Goal: Task Accomplishment & Management: Manage account settings

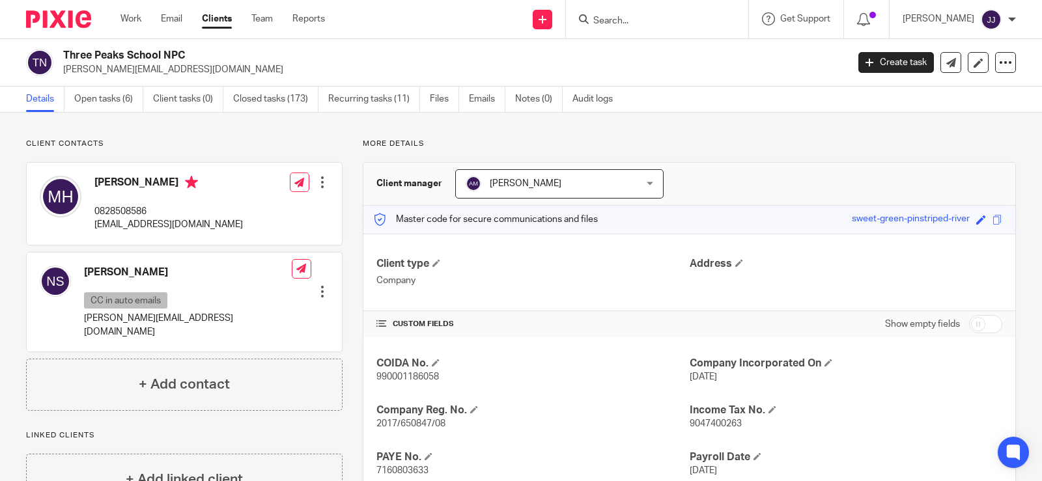
click at [598, 18] on input "Search" at bounding box center [650, 22] width 117 height 12
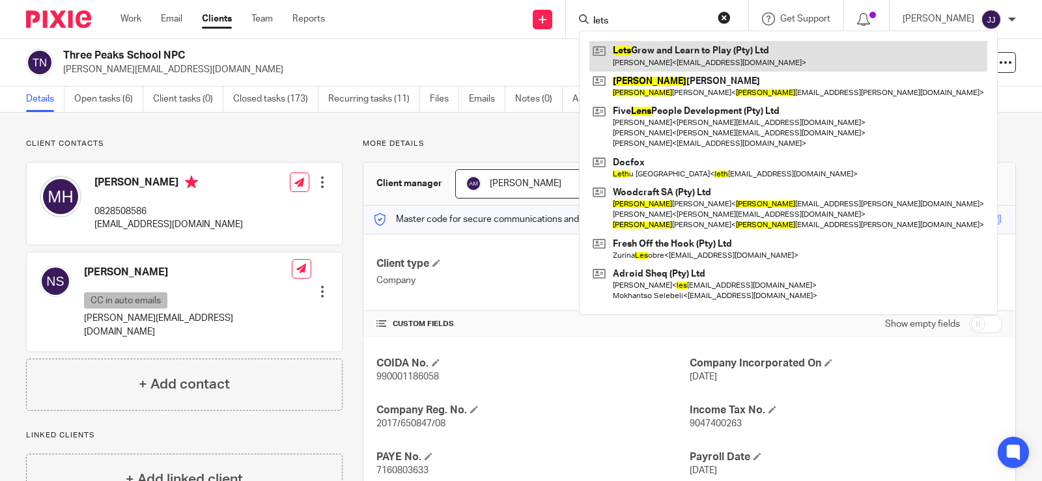
type input "lets"
click at [625, 59] on link at bounding box center [789, 56] width 398 height 30
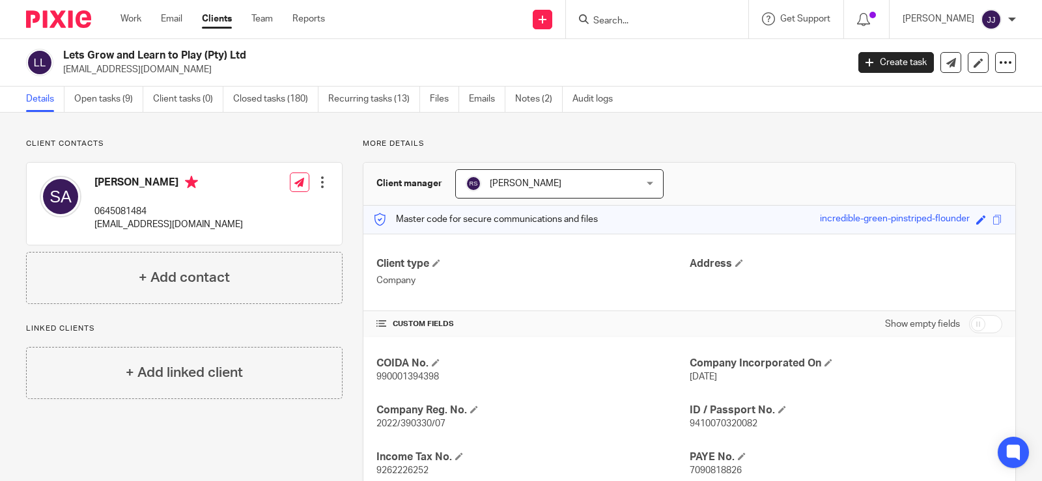
click at [665, 21] on input "Search" at bounding box center [650, 22] width 117 height 12
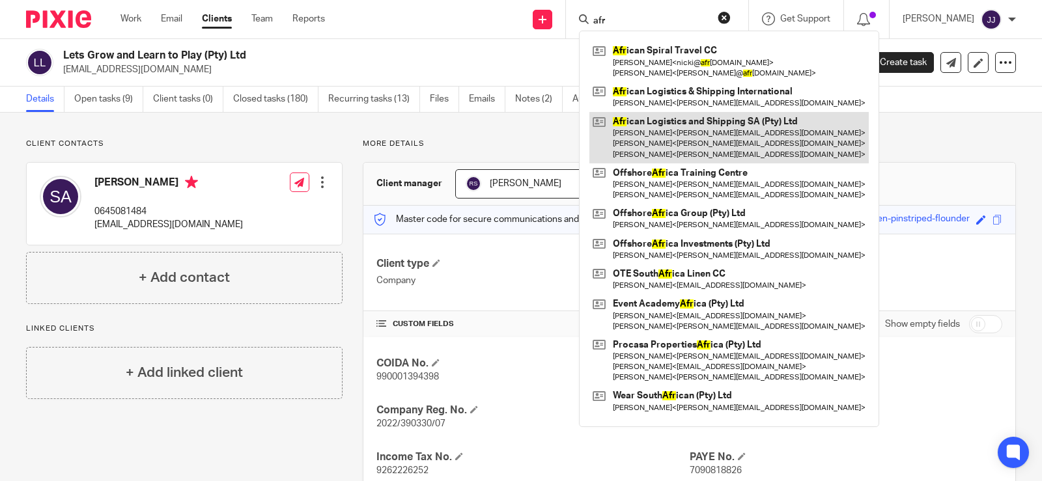
type input "afr"
click at [702, 136] on link at bounding box center [729, 137] width 279 height 51
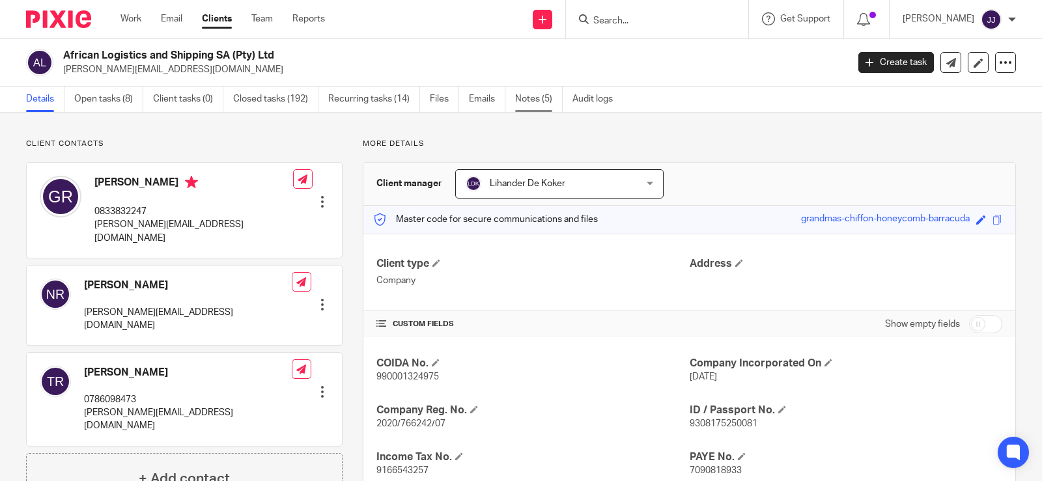
click at [540, 108] on link "Notes (5)" at bounding box center [539, 99] width 48 height 25
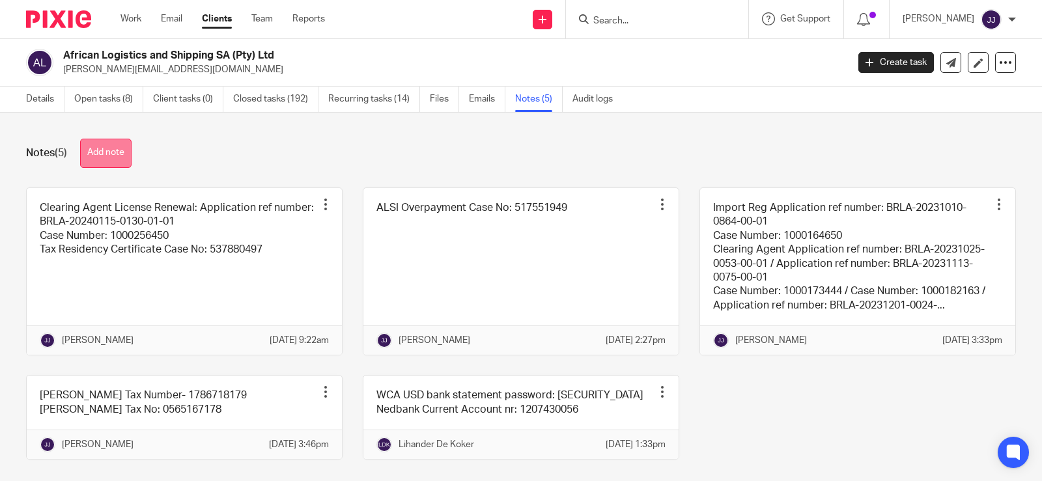
click at [114, 161] on button "Add note" at bounding box center [105, 153] width 51 height 29
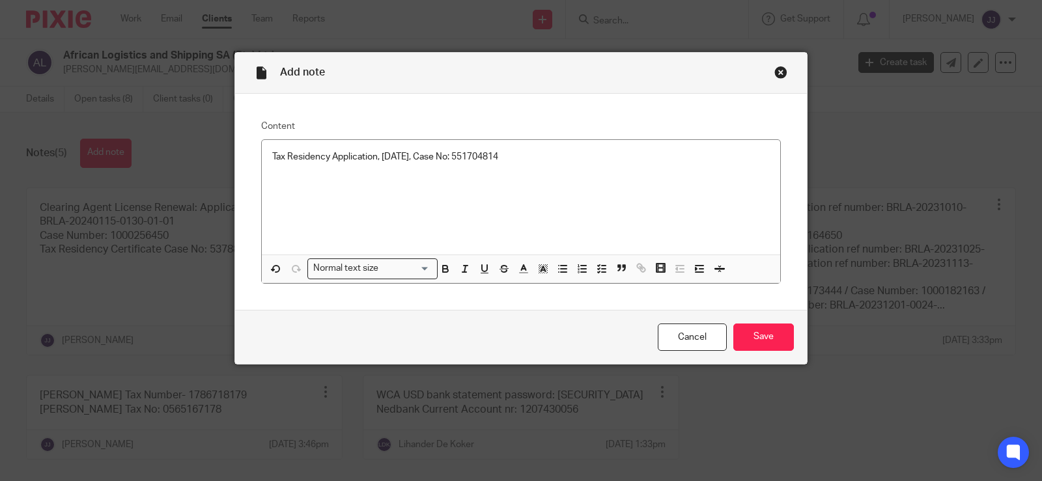
click at [790, 343] on div "Cancel Save" at bounding box center [521, 337] width 572 height 55
click at [763, 349] on input "Save" at bounding box center [764, 338] width 61 height 28
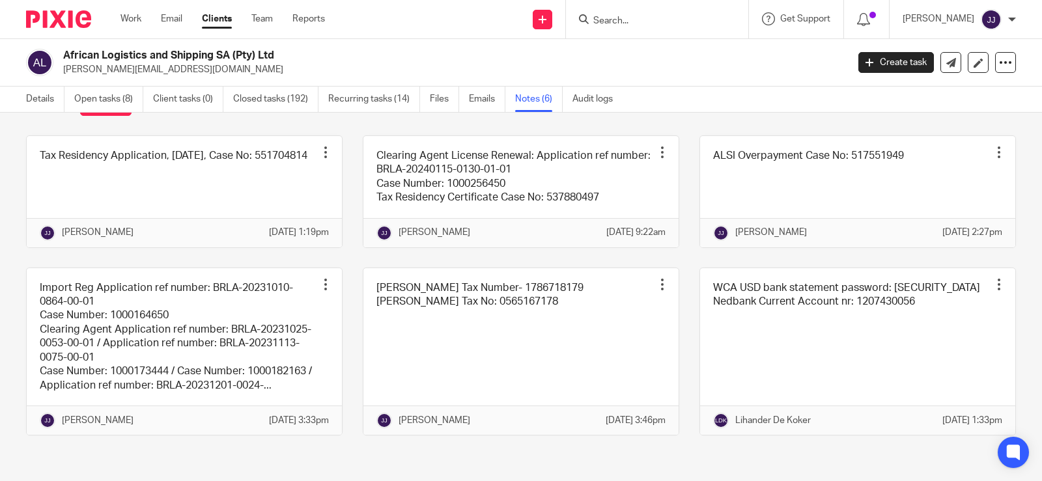
scroll to position [94, 0]
click at [668, 23] on input "Search" at bounding box center [650, 22] width 117 height 12
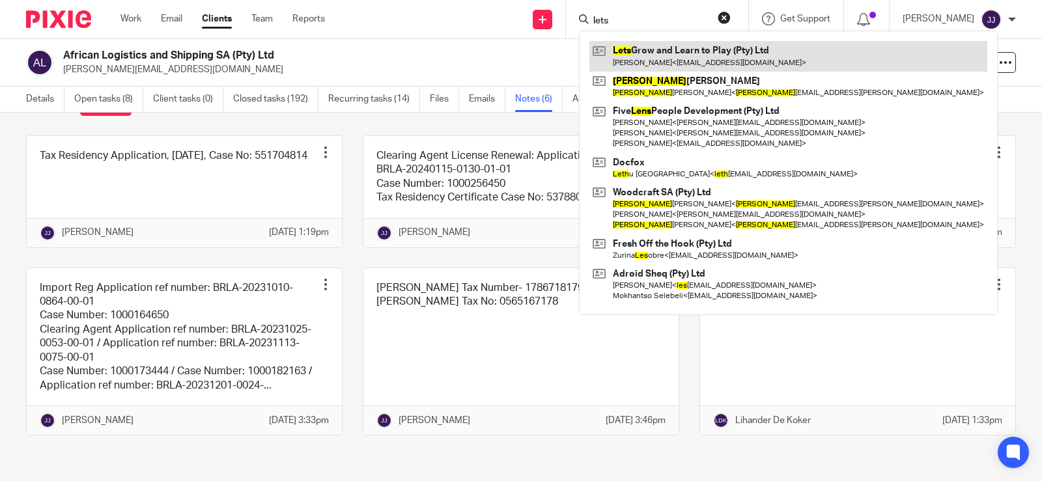
type input "lets"
click at [664, 49] on link at bounding box center [789, 56] width 398 height 30
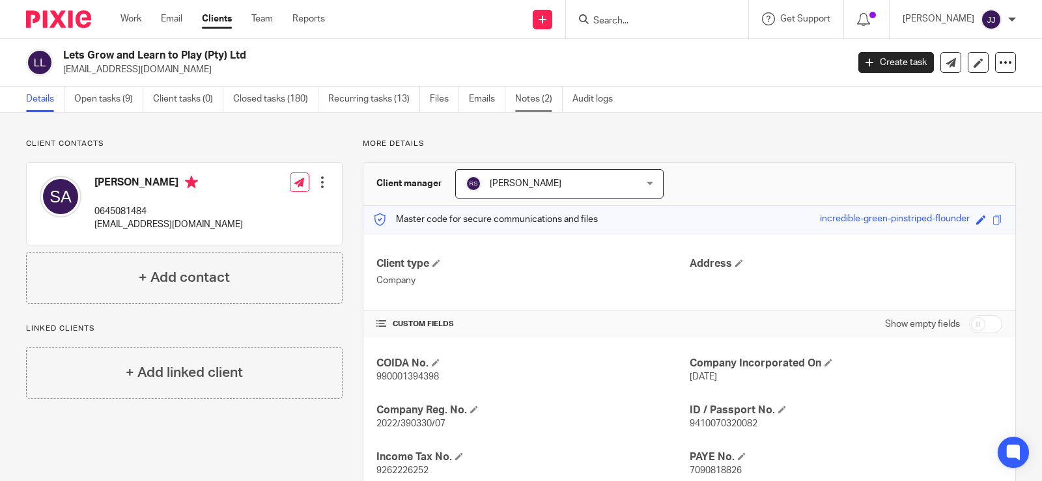
click at [528, 93] on link "Notes (2)" at bounding box center [539, 99] width 48 height 25
